Goal: Use online tool/utility: Utilize a website feature to perform a specific function

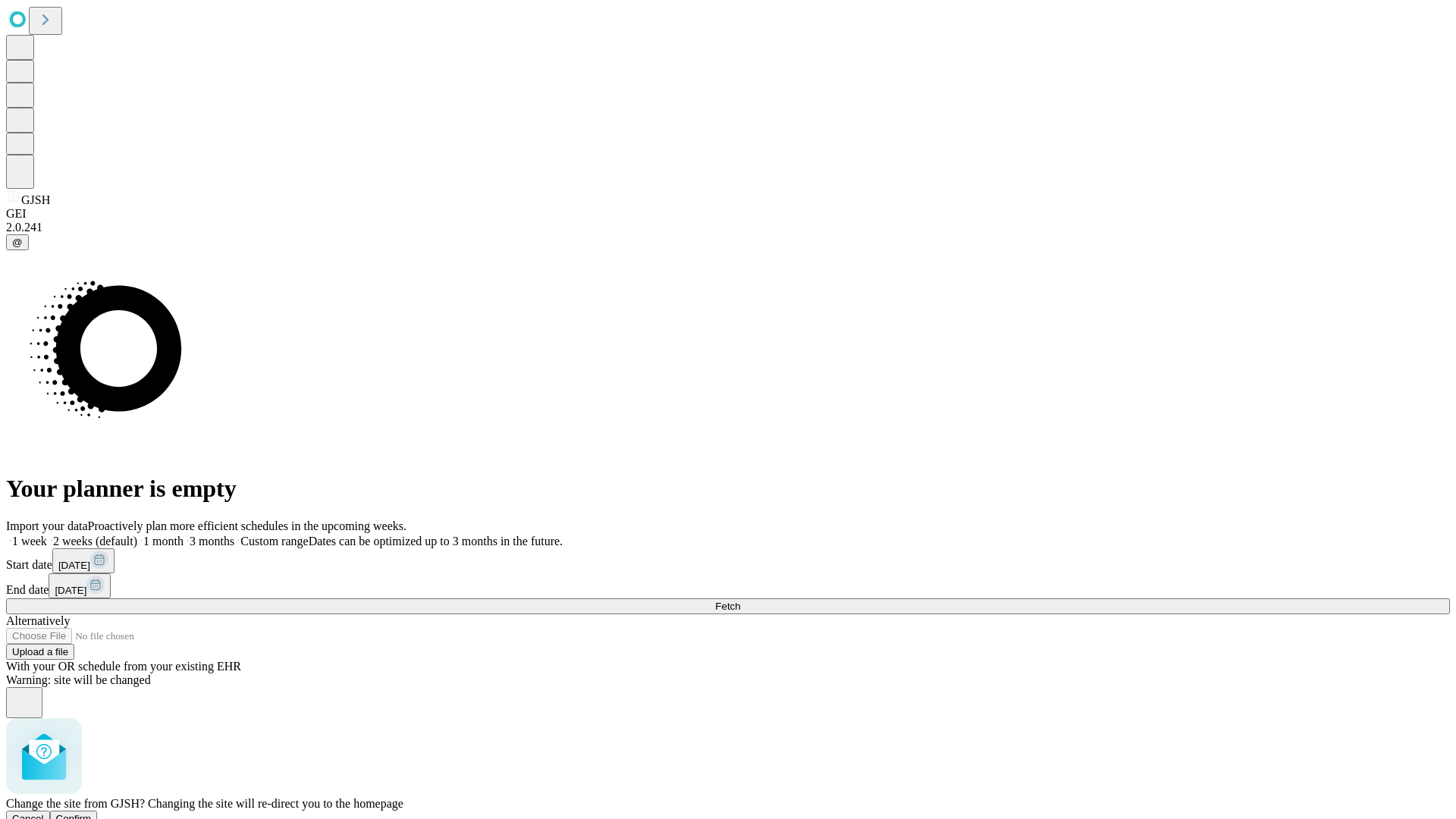
click at [92, 813] on span "Confirm" at bounding box center [74, 818] width 36 height 11
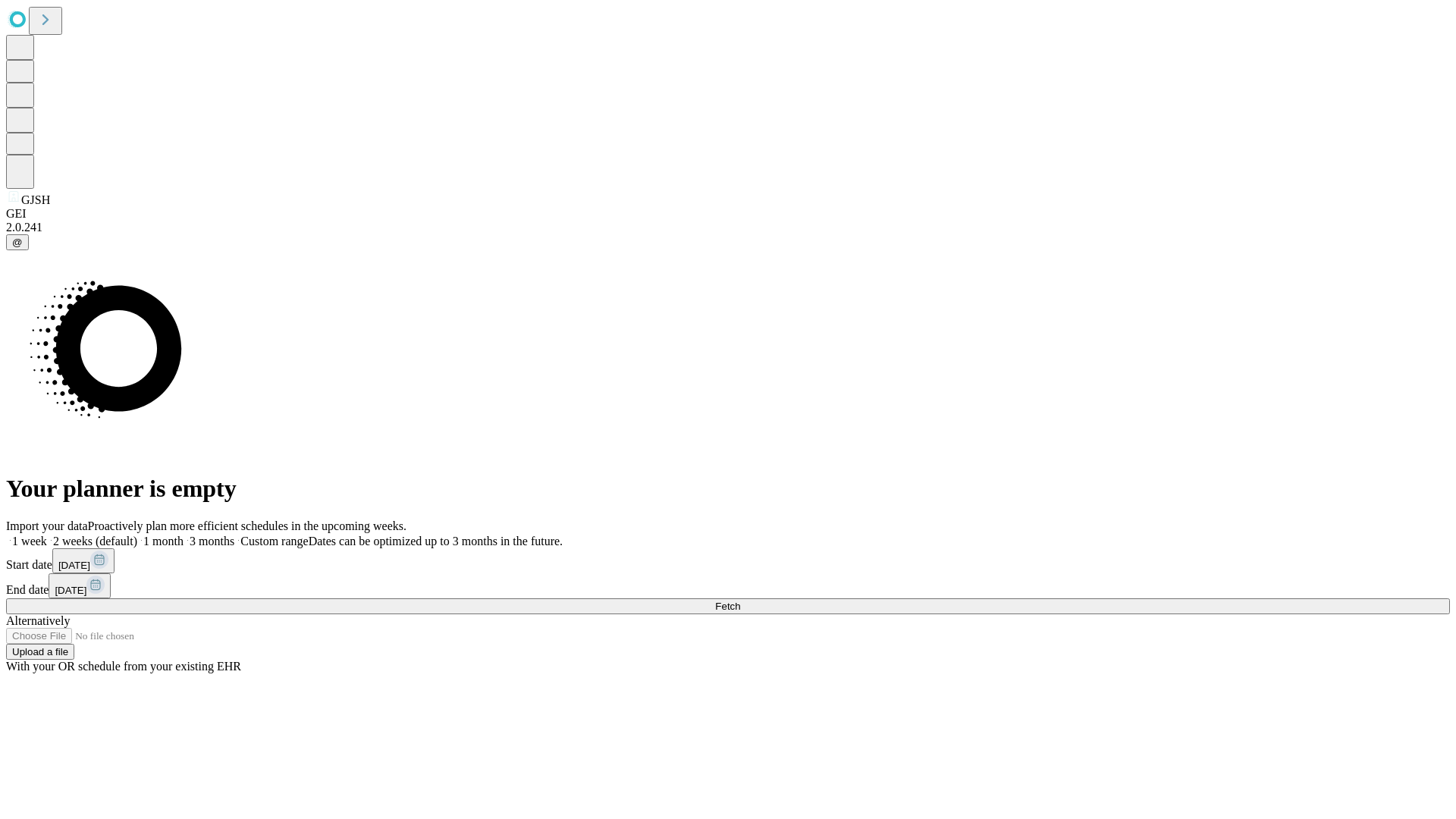
click at [183, 535] on label "1 month" at bounding box center [160, 541] width 46 height 13
click at [740, 601] on span "Fetch" at bounding box center [727, 606] width 25 height 11
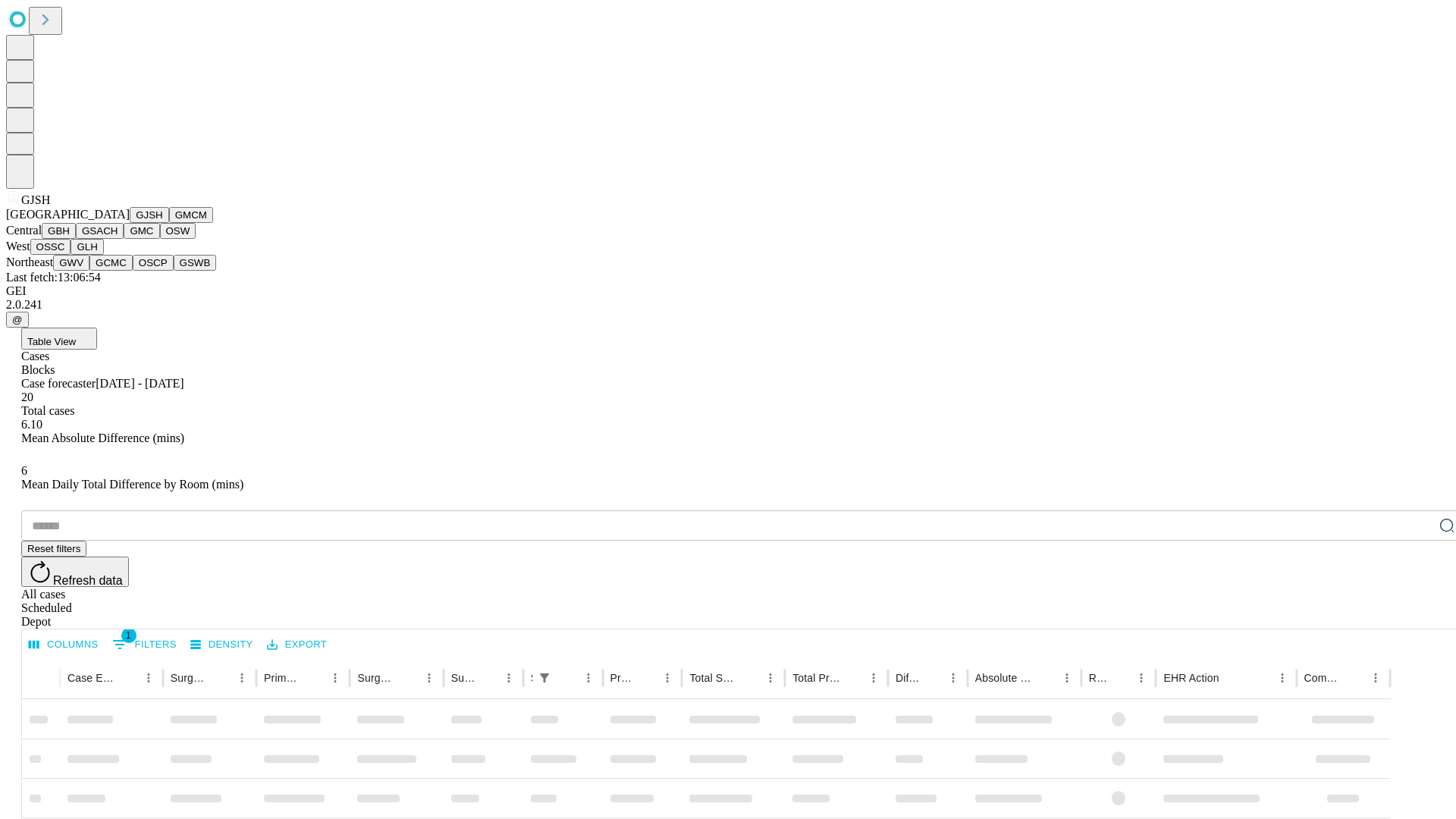
click at [169, 223] on button "GMCM" at bounding box center [191, 215] width 44 height 16
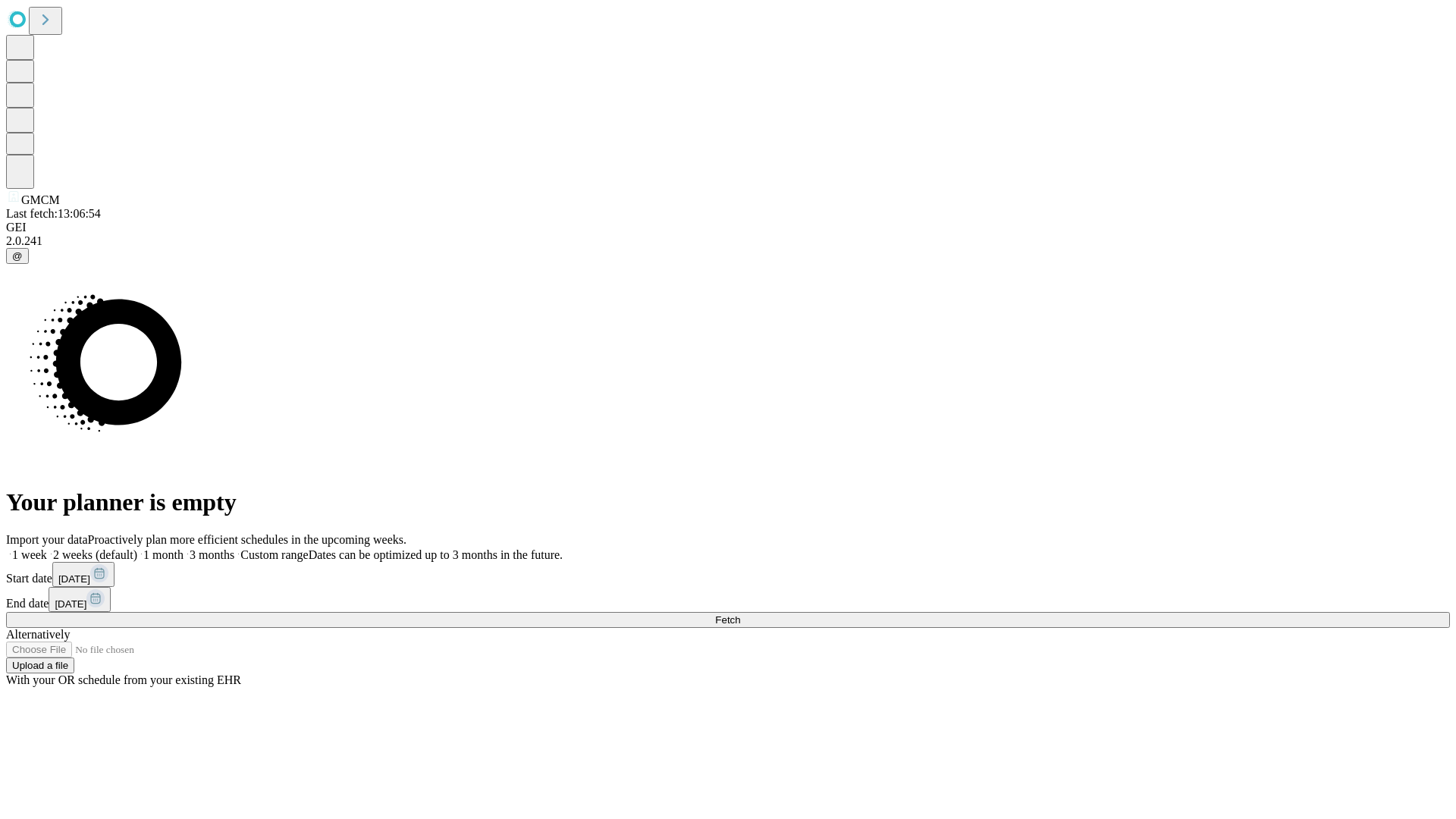
click at [183, 548] on label "1 month" at bounding box center [160, 554] width 46 height 13
click at [740, 614] on span "Fetch" at bounding box center [727, 619] width 25 height 11
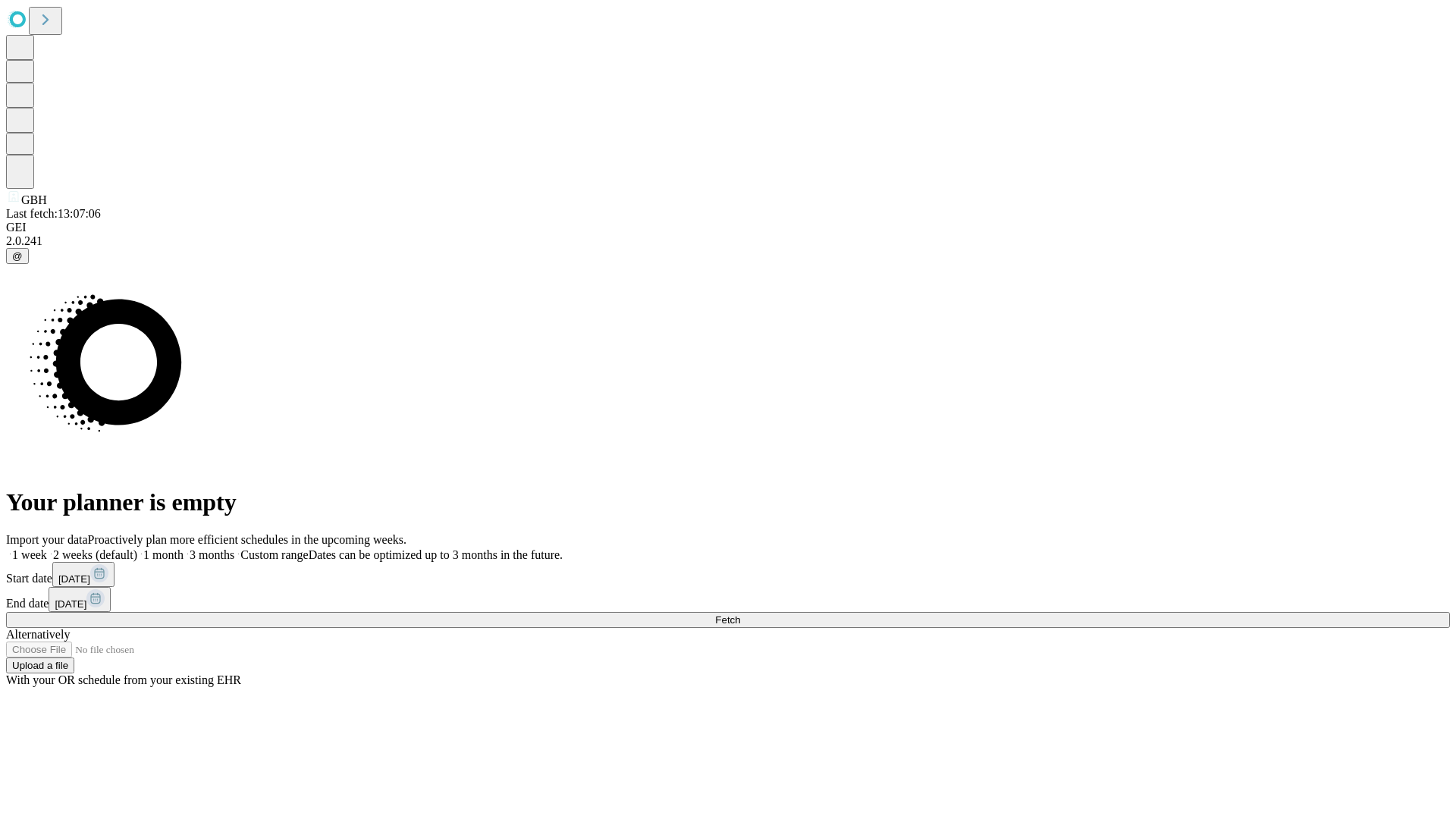
click at [183, 548] on label "1 month" at bounding box center [160, 554] width 46 height 13
click at [740, 614] on span "Fetch" at bounding box center [727, 619] width 25 height 11
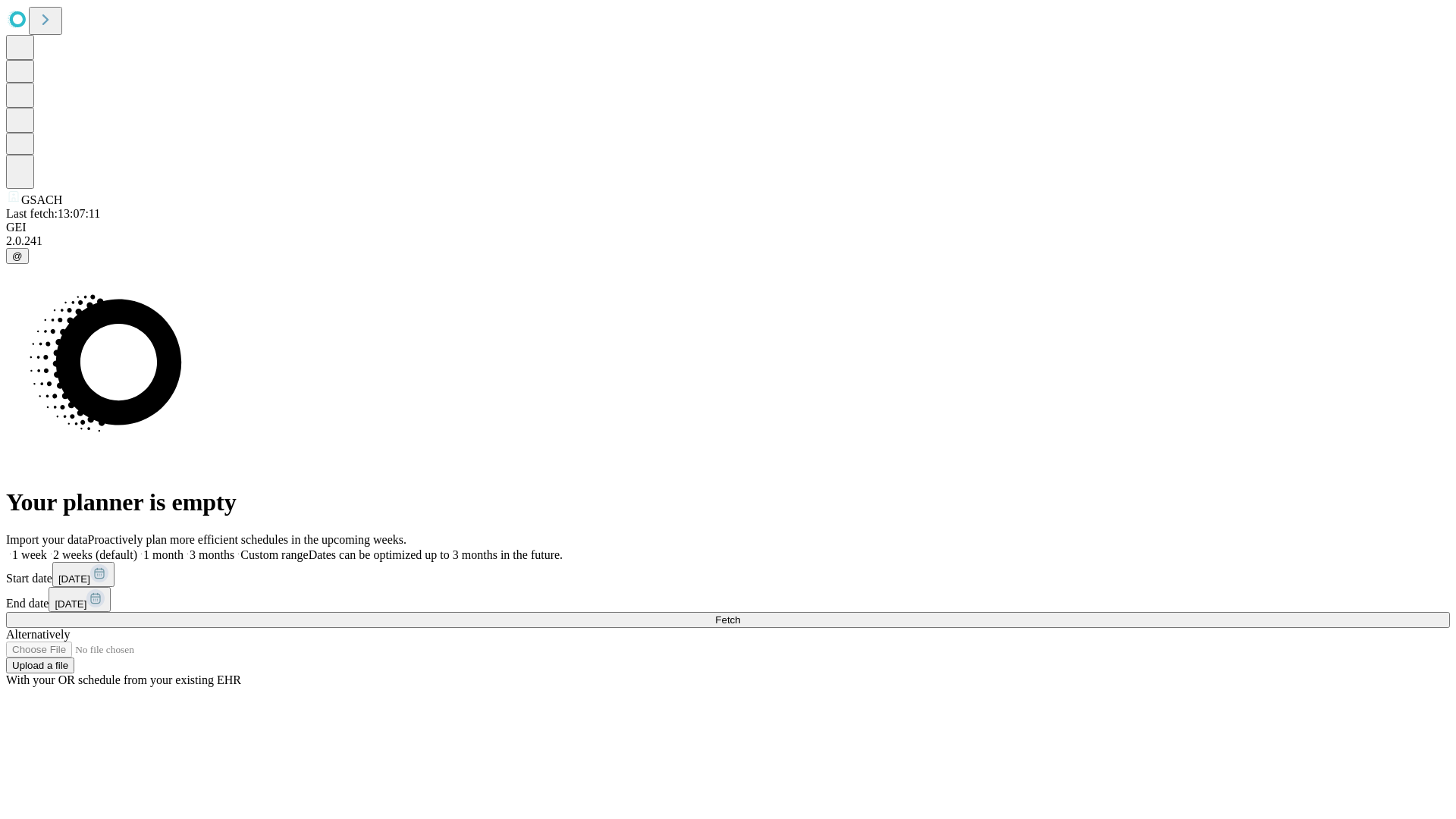
click at [183, 548] on label "1 month" at bounding box center [160, 554] width 46 height 13
click at [740, 614] on span "Fetch" at bounding box center [727, 619] width 25 height 11
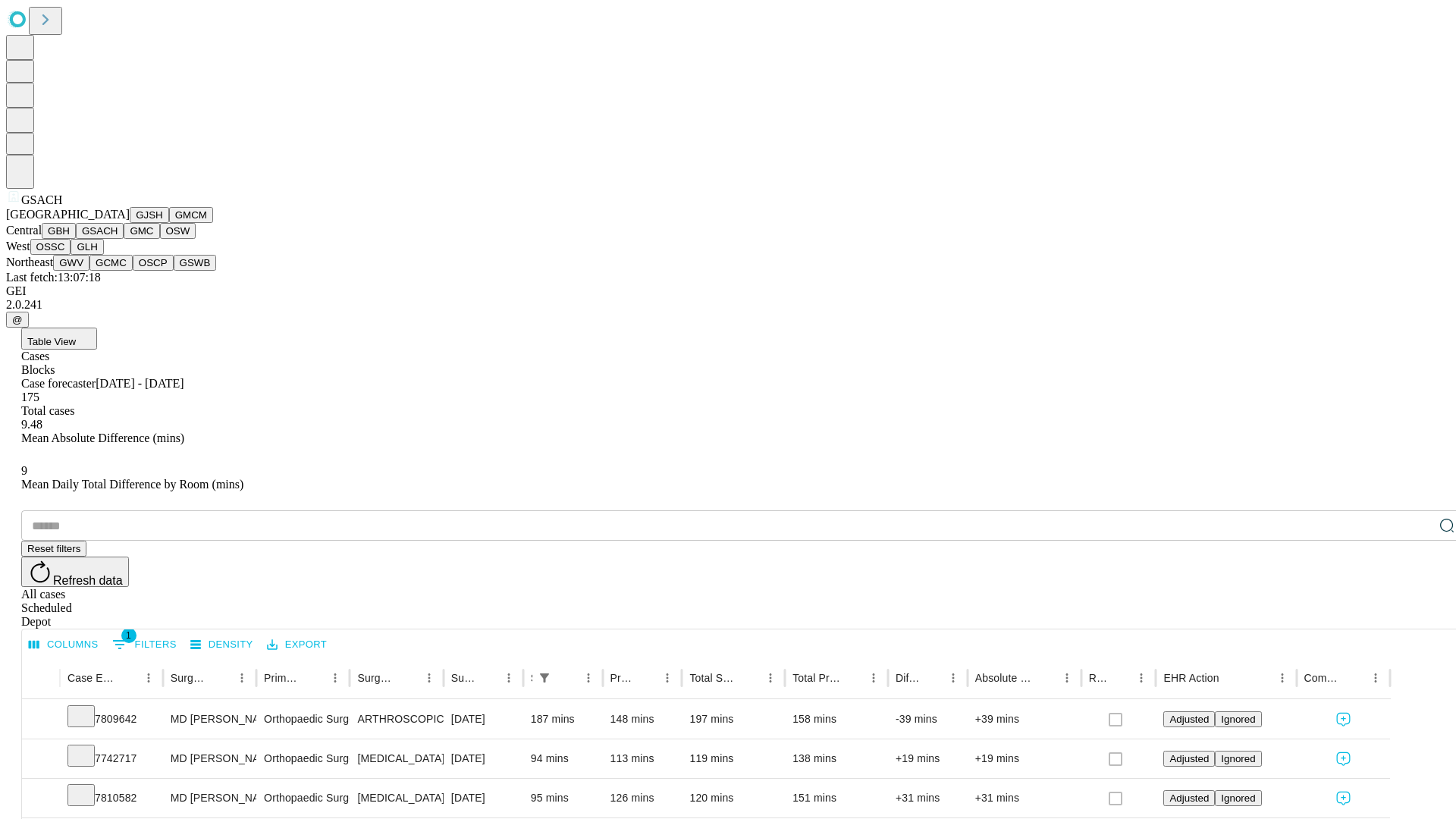
click at [124, 239] on button "GMC" at bounding box center [141, 231] width 36 height 16
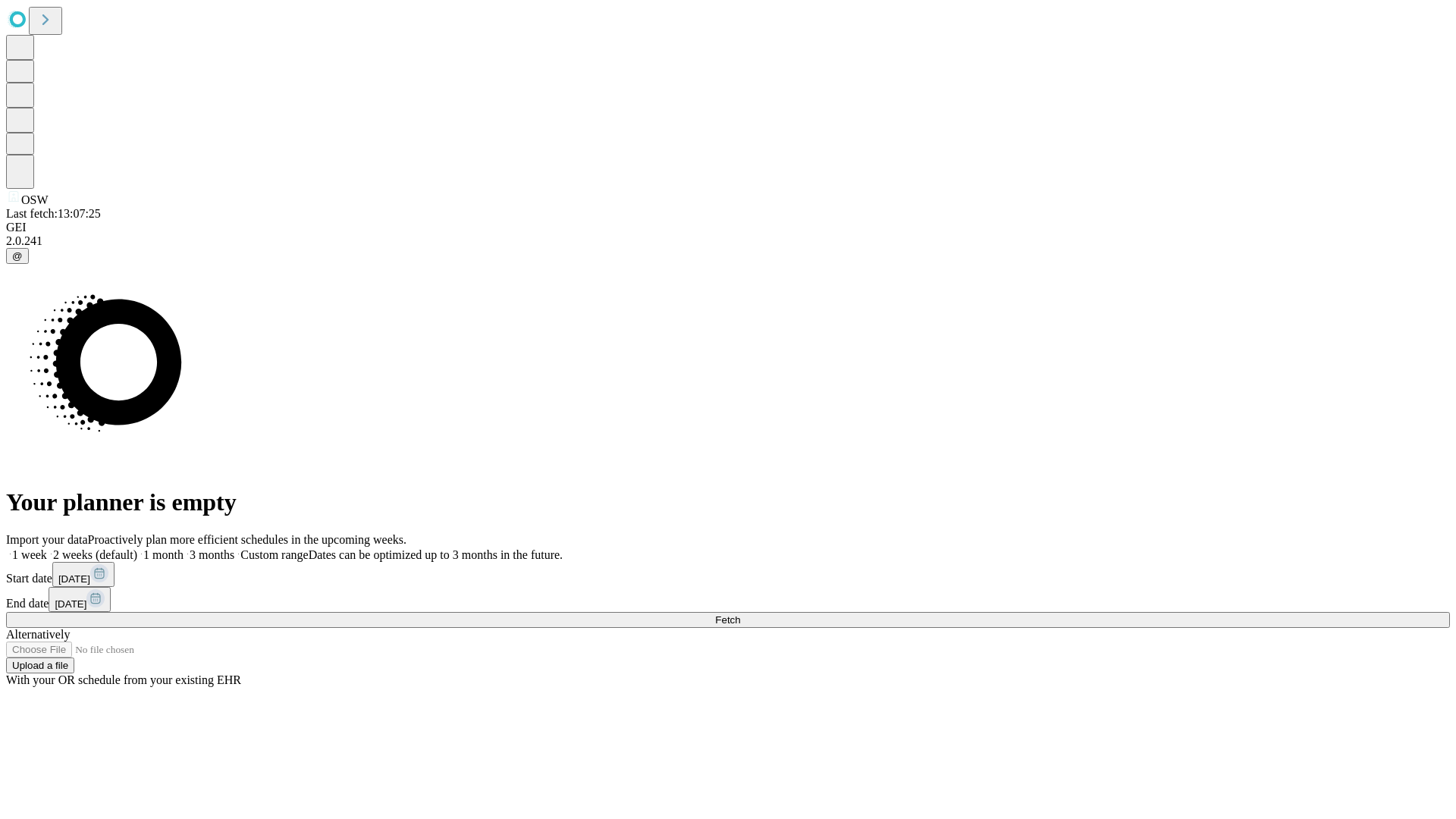
click at [183, 548] on label "1 month" at bounding box center [160, 554] width 46 height 13
click at [740, 614] on span "Fetch" at bounding box center [727, 619] width 25 height 11
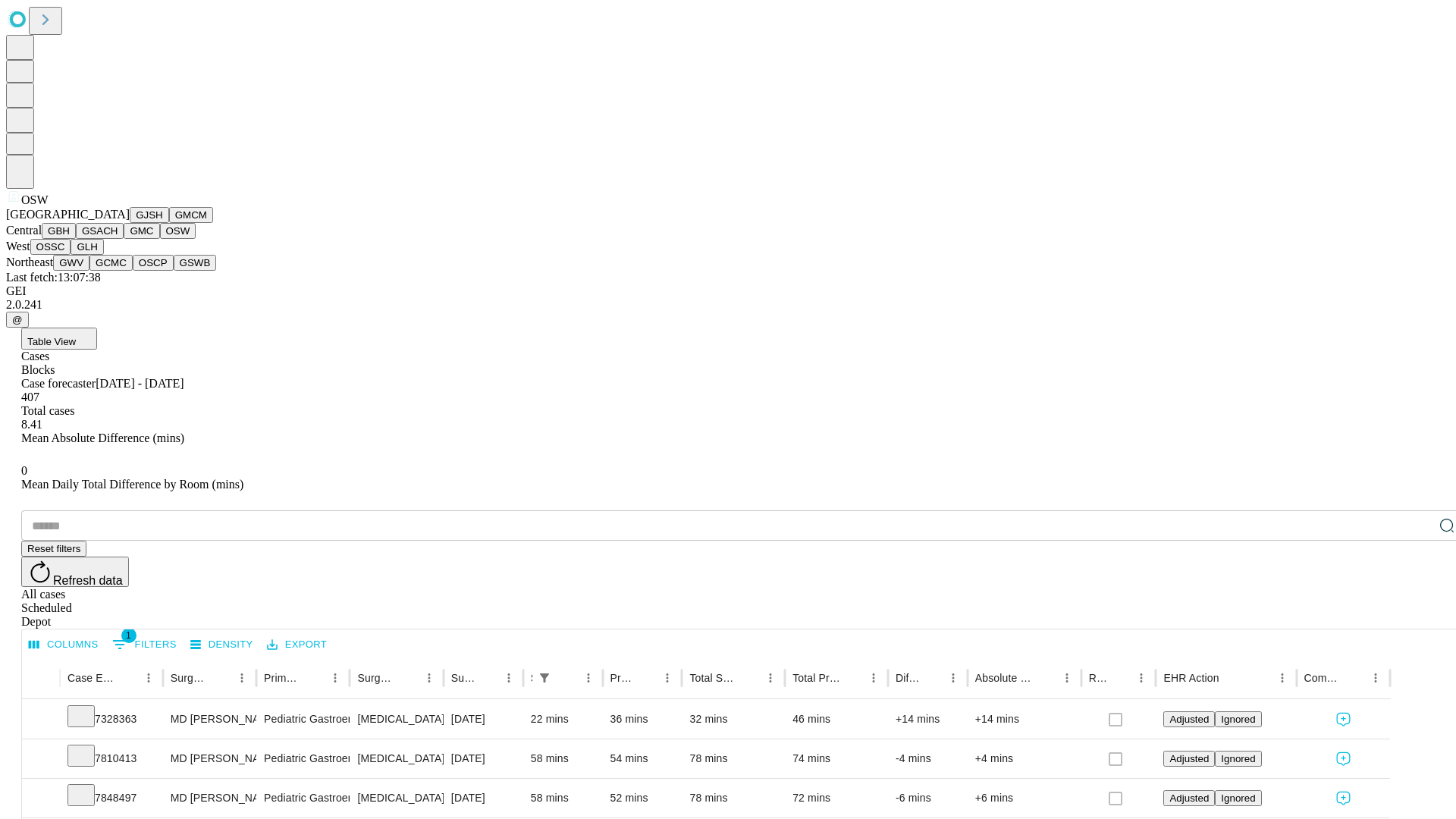
click at [71, 255] on button "OSSC" at bounding box center [51, 246] width 41 height 16
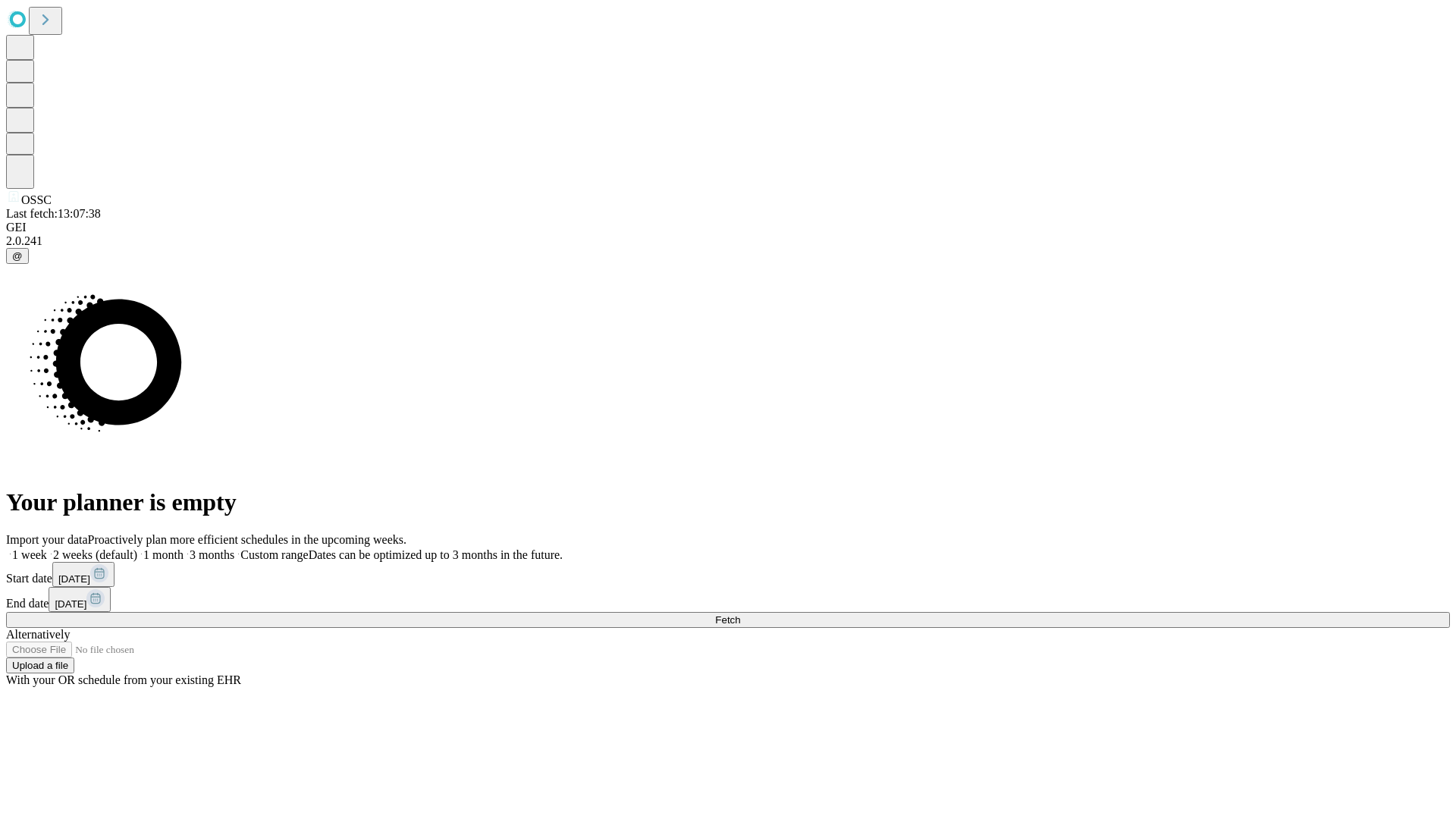
click at [183, 548] on label "1 month" at bounding box center [160, 554] width 46 height 13
click at [740, 614] on span "Fetch" at bounding box center [727, 619] width 25 height 11
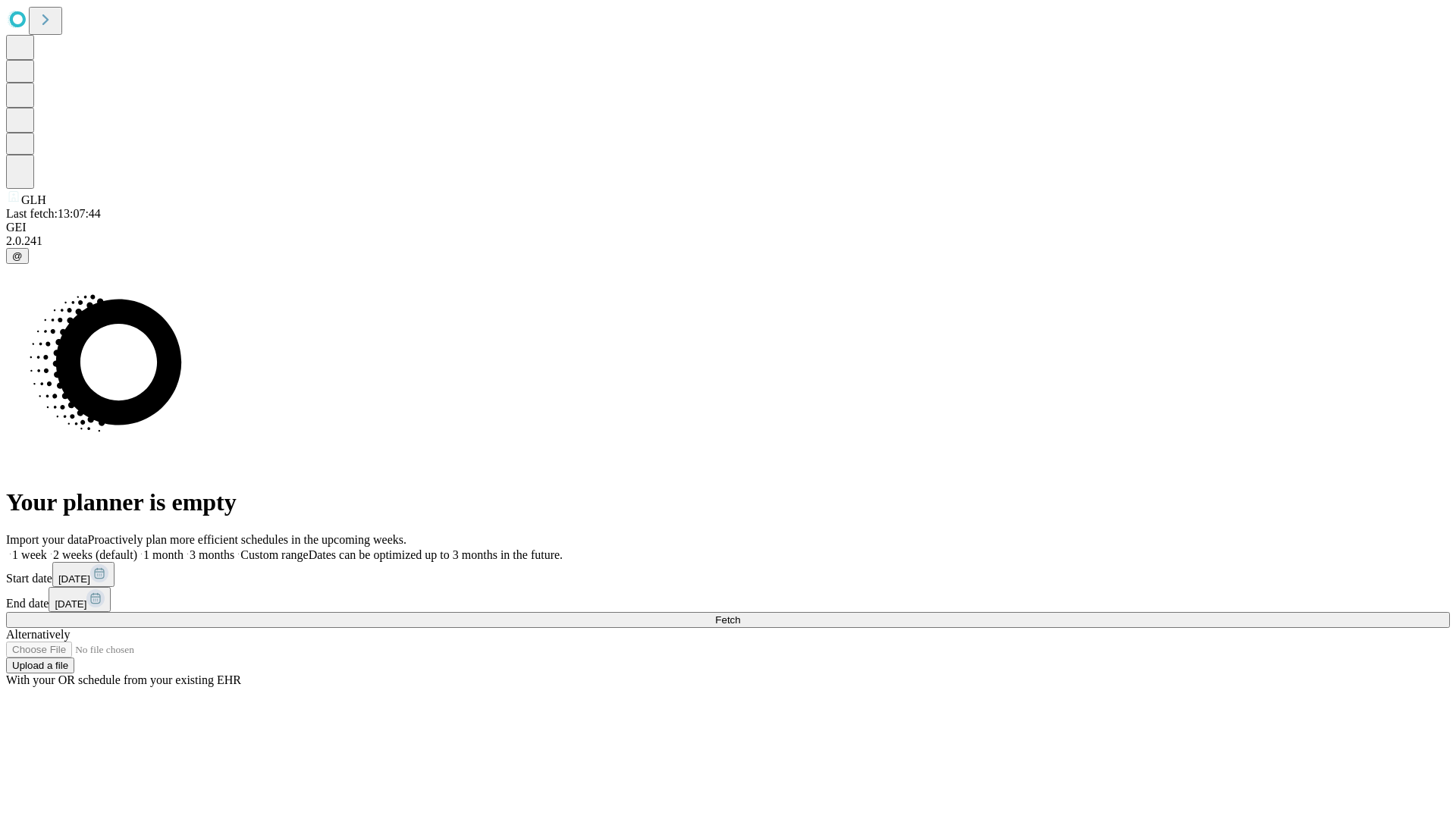
click at [183, 548] on label "1 month" at bounding box center [160, 554] width 46 height 13
click at [740, 614] on span "Fetch" at bounding box center [727, 619] width 25 height 11
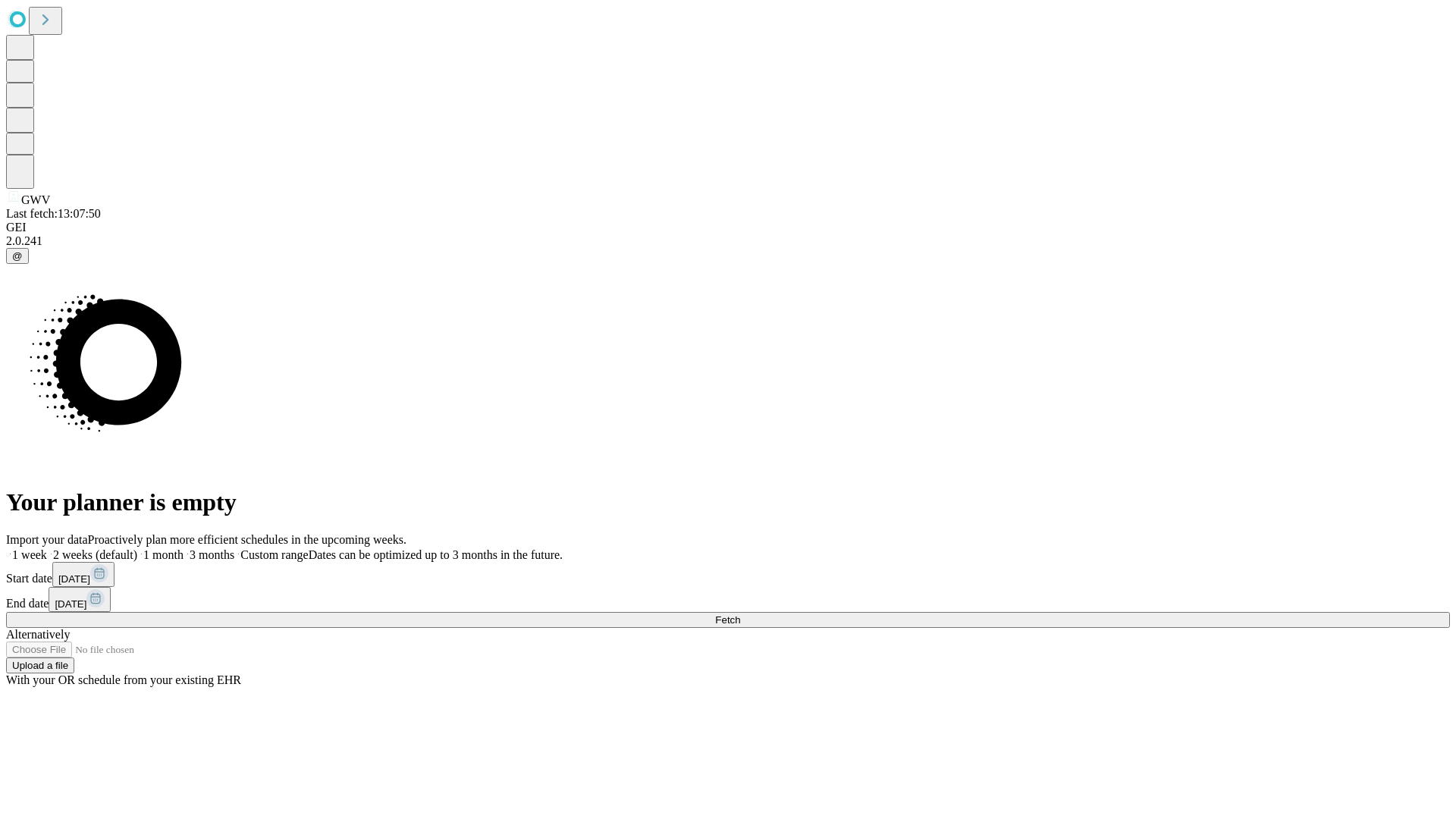
click at [183, 548] on label "1 month" at bounding box center [160, 554] width 46 height 13
click at [740, 614] on span "Fetch" at bounding box center [727, 619] width 25 height 11
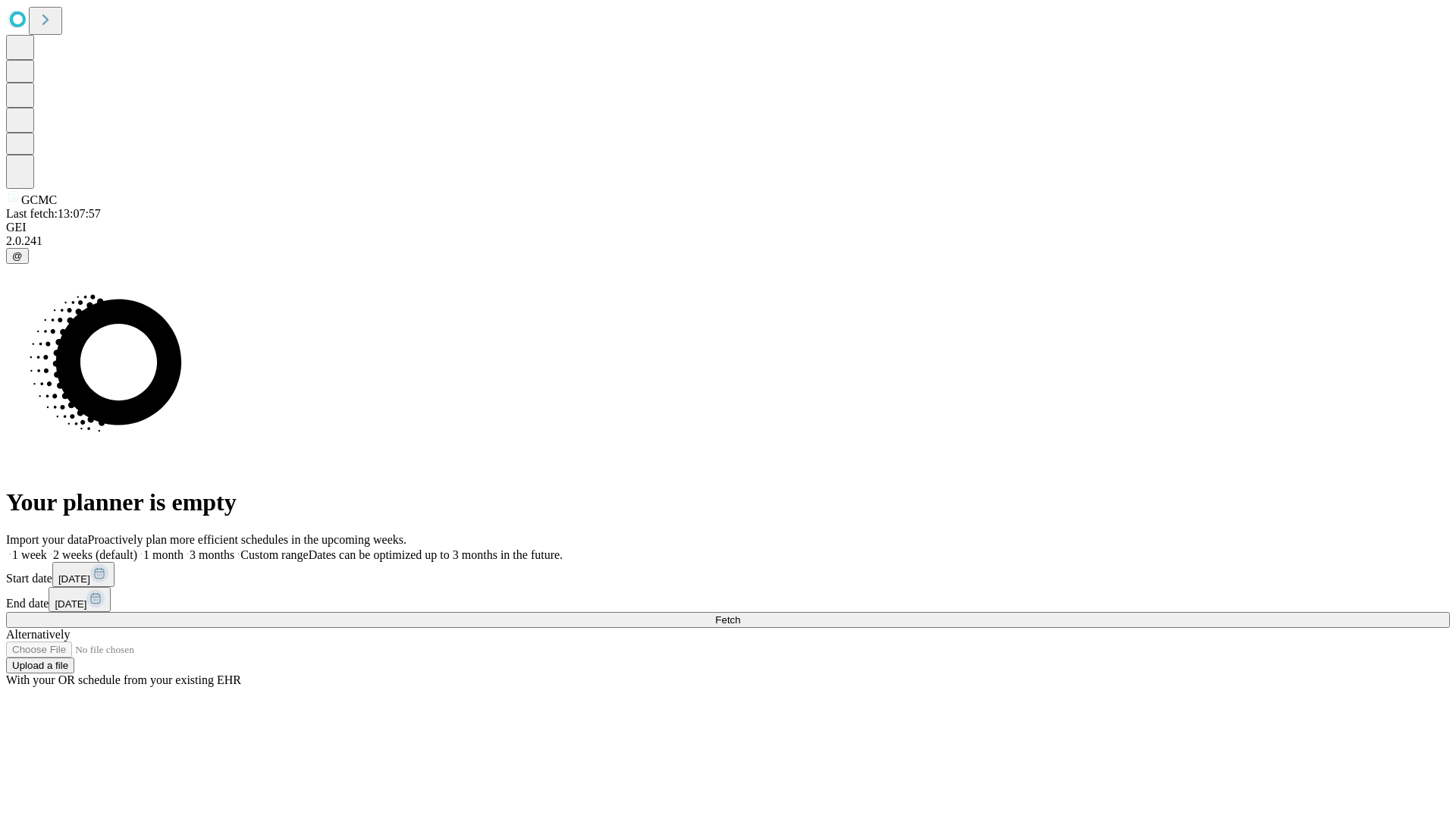
click at [183, 548] on label "1 month" at bounding box center [160, 554] width 46 height 13
click at [740, 614] on span "Fetch" at bounding box center [727, 619] width 25 height 11
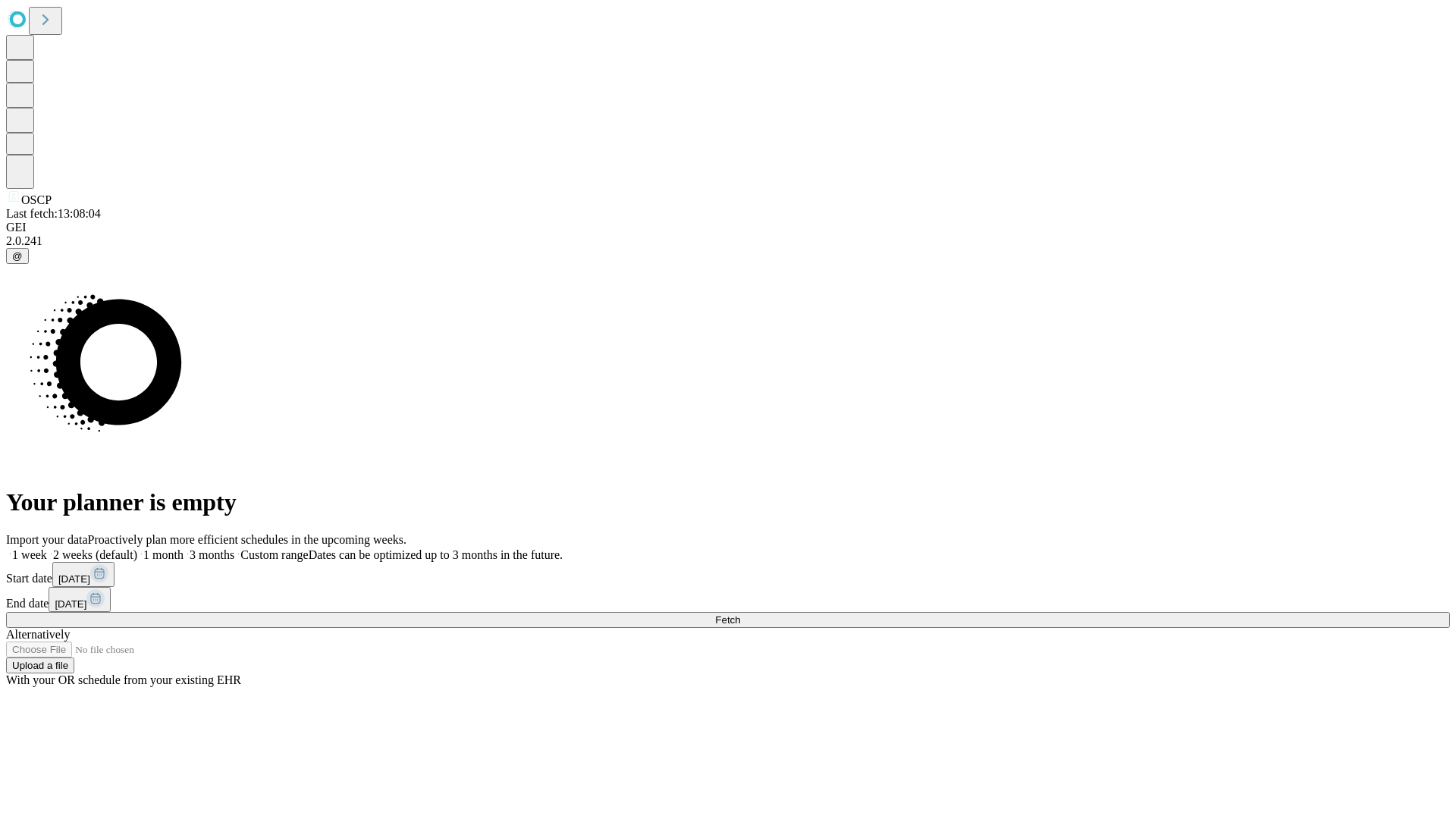
click at [740, 614] on span "Fetch" at bounding box center [727, 619] width 25 height 11
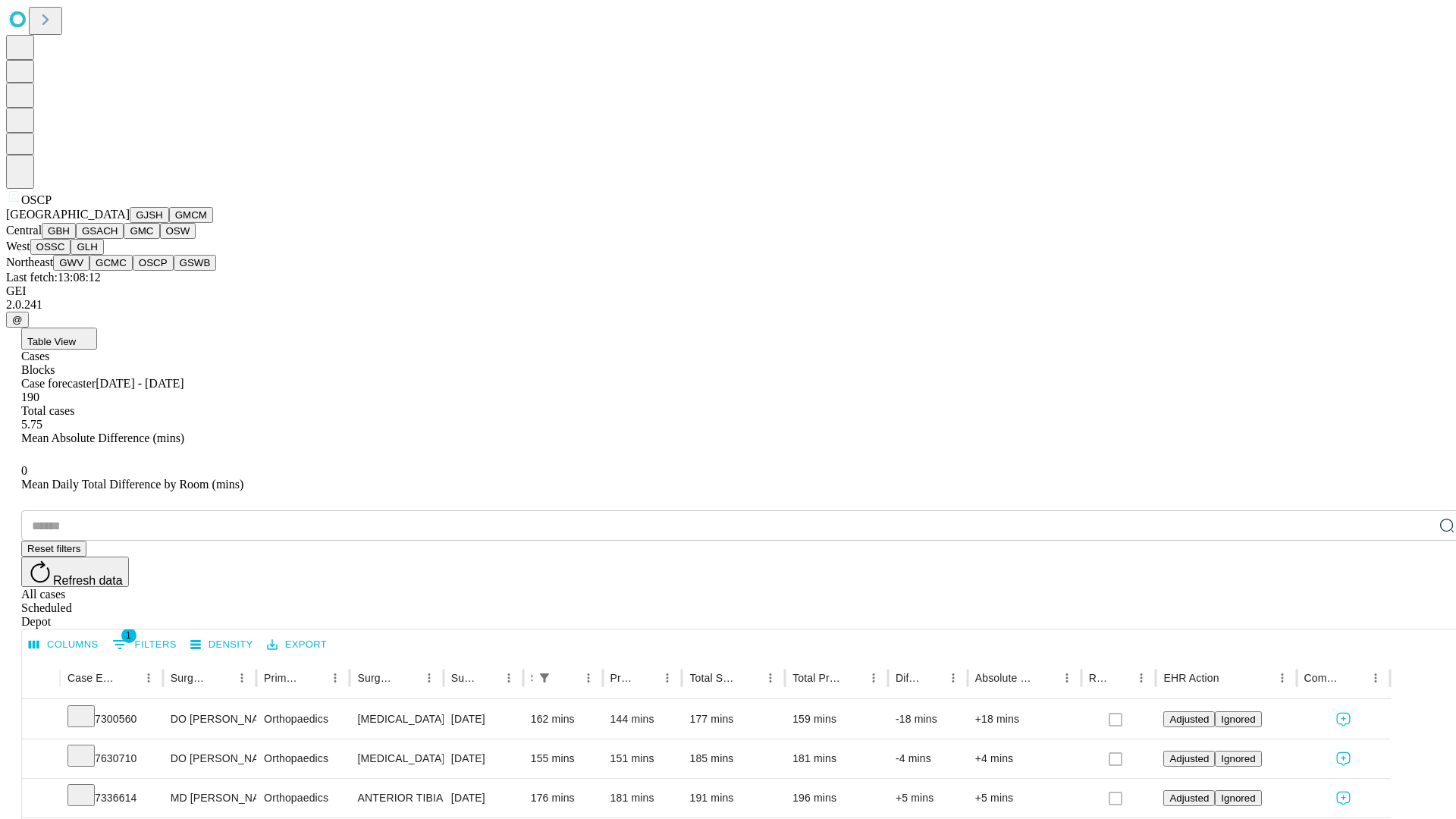
click at [174, 271] on button "GSWB" at bounding box center [195, 263] width 43 height 16
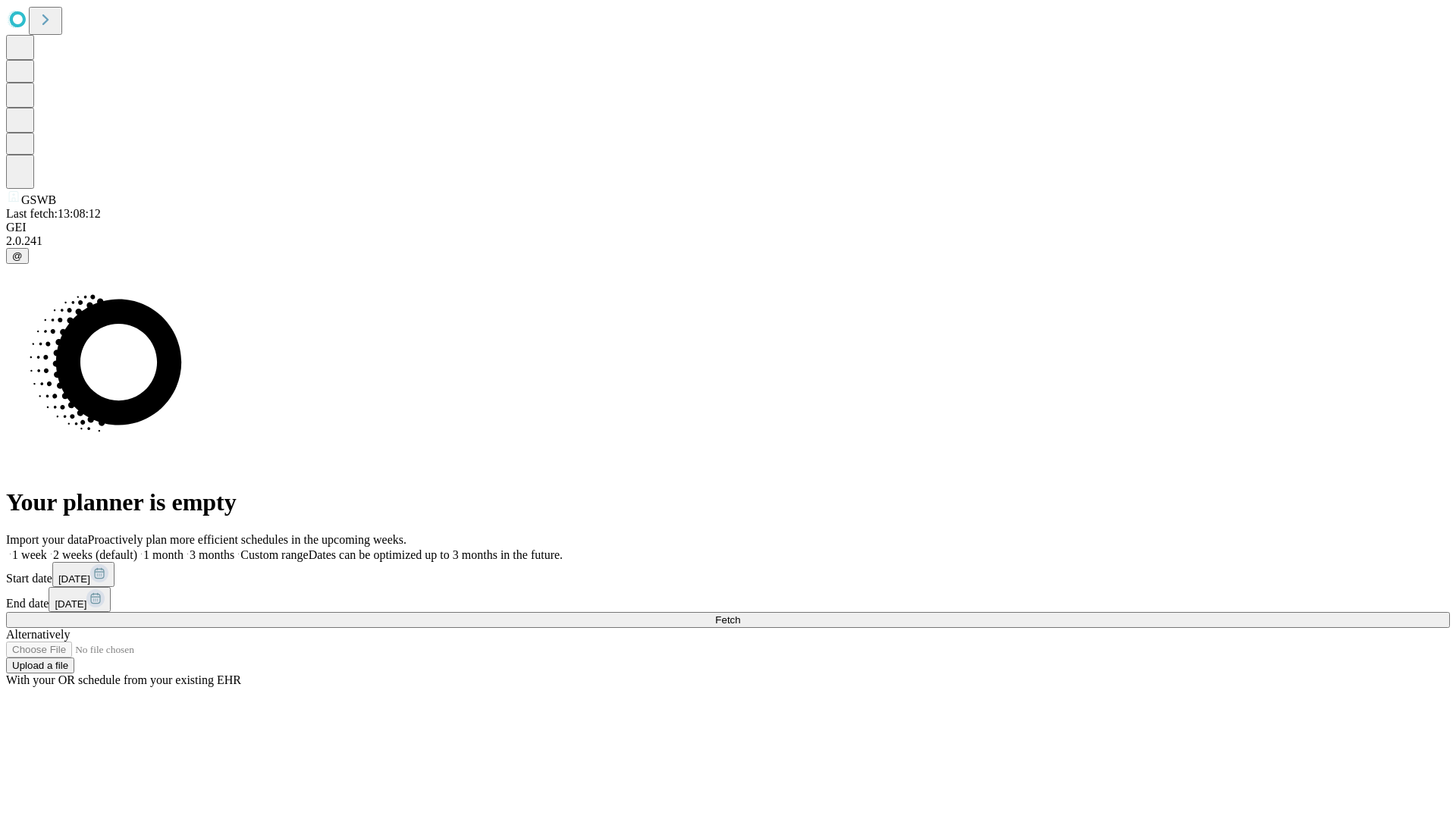
click at [183, 548] on label "1 month" at bounding box center [160, 554] width 46 height 13
click at [740, 614] on span "Fetch" at bounding box center [727, 619] width 25 height 11
